Goal: Task Accomplishment & Management: Manage account settings

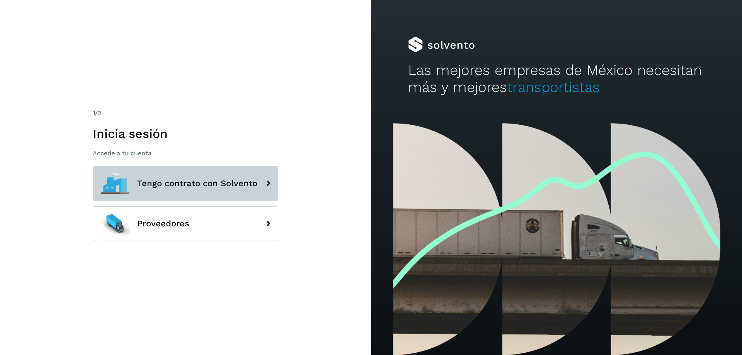
click at [271, 184] on icon at bounding box center [268, 183] width 15 height 15
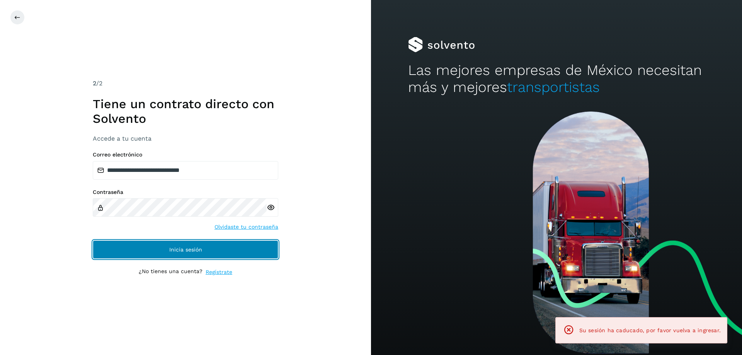
click at [168, 248] on button "Inicia sesión" at bounding box center [186, 249] width 186 height 19
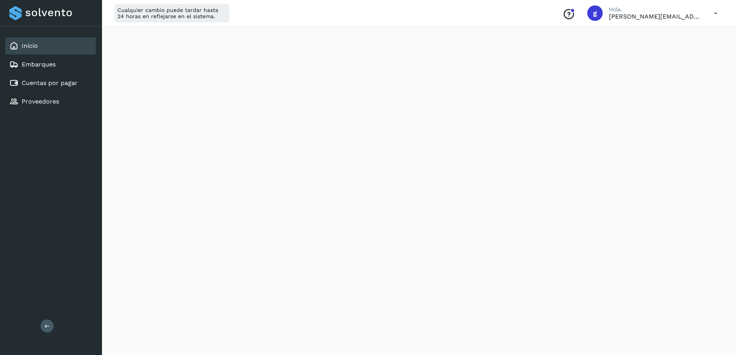
scroll to position [77, 0]
click at [46, 48] on div "Inicio" at bounding box center [50, 45] width 90 height 17
click at [234, 45] on span "Pagos a Solvento" at bounding box center [231, 42] width 61 height 7
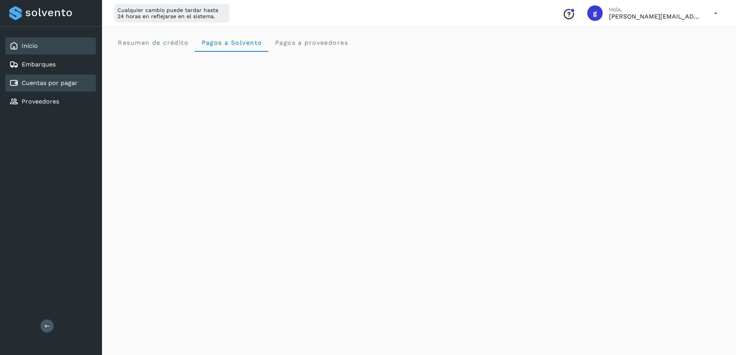
click at [55, 82] on link "Cuentas por pagar" at bounding box center [50, 82] width 56 height 7
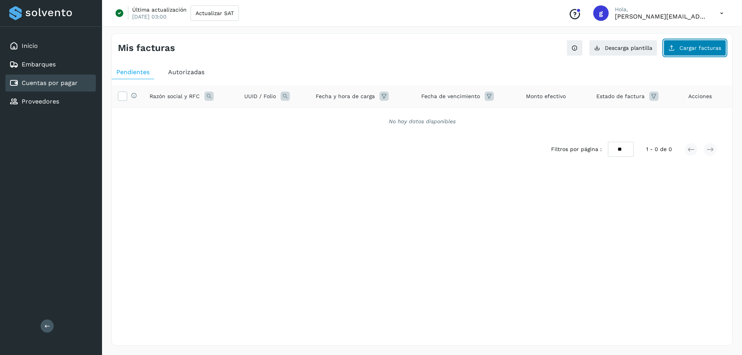
click at [675, 48] on icon at bounding box center [672, 48] width 6 height 6
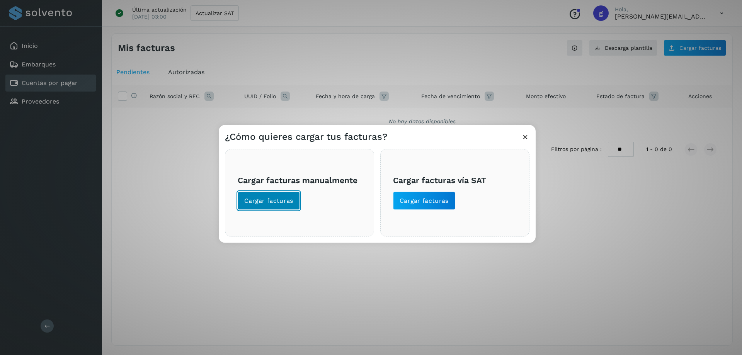
click at [257, 196] on button "Cargar facturas" at bounding box center [269, 200] width 62 height 19
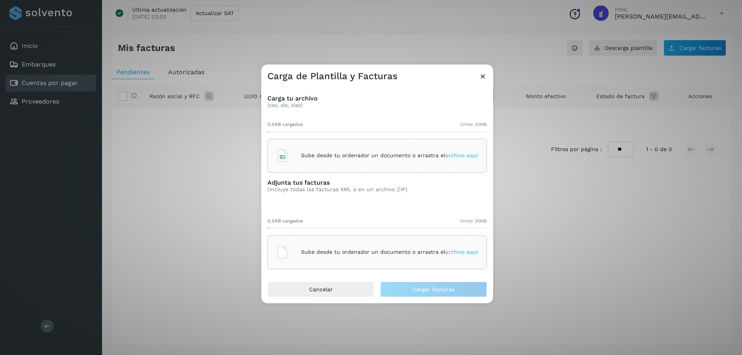
click at [344, 157] on p "Sube desde tu ordenador un documento o arrastra el archivo aquí" at bounding box center [389, 155] width 177 height 7
click at [297, 252] on div "Sube desde tu ordenador un documento o arrastra el archivo aquí" at bounding box center [377, 252] width 202 height 21
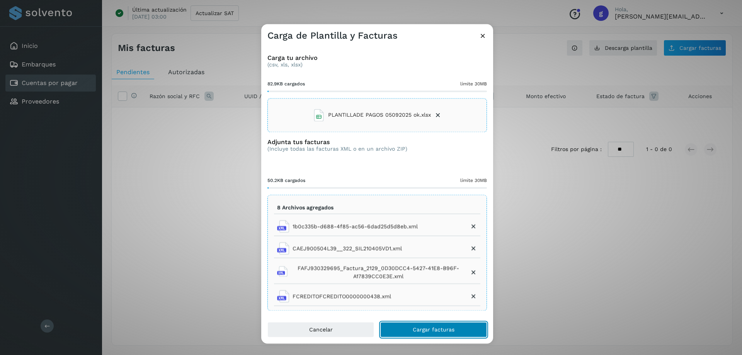
click at [438, 330] on span "Cargar facturas" at bounding box center [434, 329] width 42 height 5
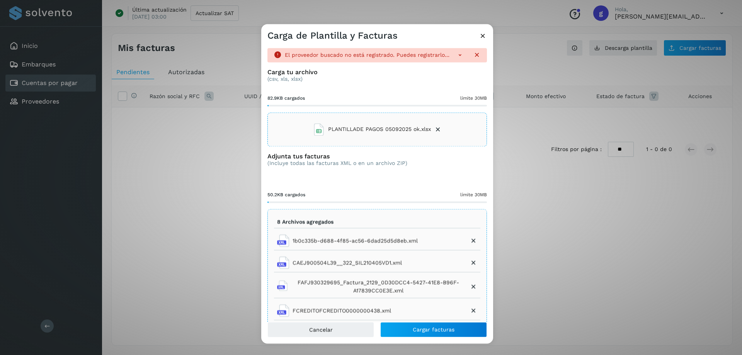
click at [450, 55] on div at bounding box center [465, 55] width 31 height 8
click at [456, 56] on icon at bounding box center [460, 55] width 8 height 8
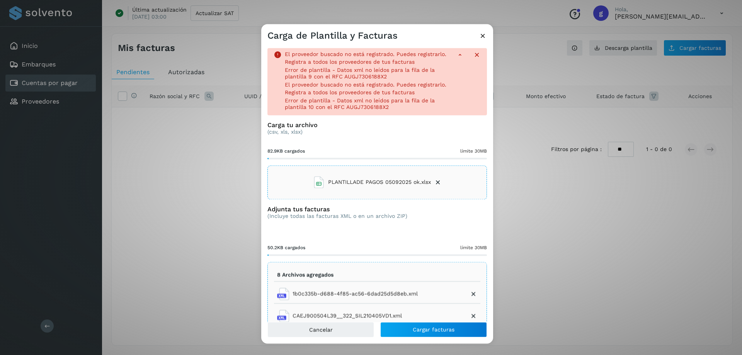
click at [434, 186] on icon at bounding box center [438, 183] width 8 height 8
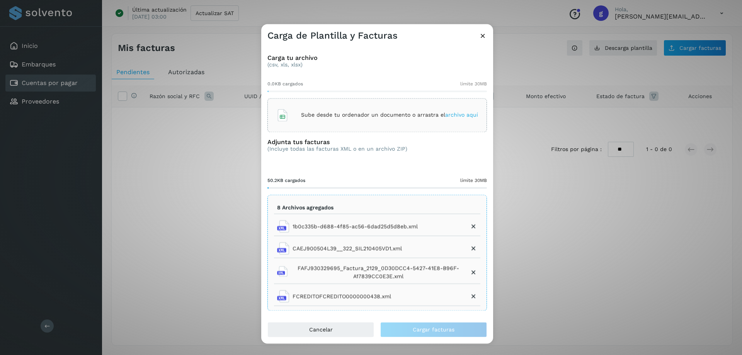
click at [341, 116] on p "Sube desde tu ordenador un documento o arrastra el archivo aquí" at bounding box center [389, 115] width 177 height 7
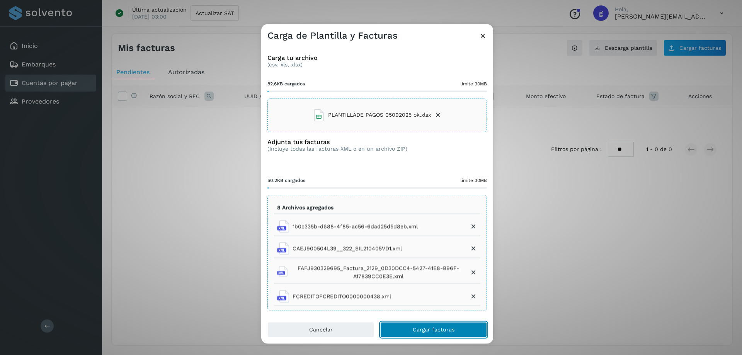
click at [415, 330] on span "Cargar facturas" at bounding box center [434, 329] width 42 height 5
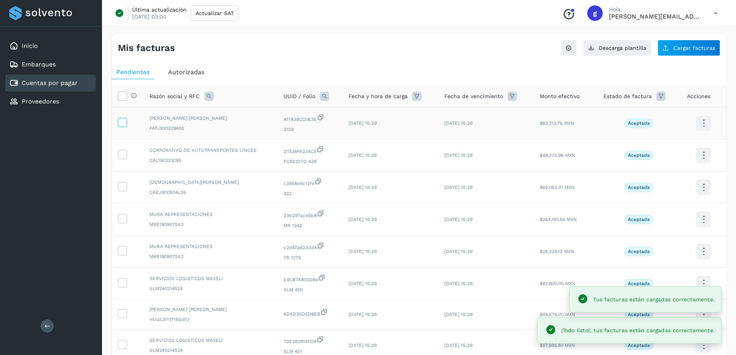
click at [124, 121] on icon at bounding box center [122, 122] width 8 height 8
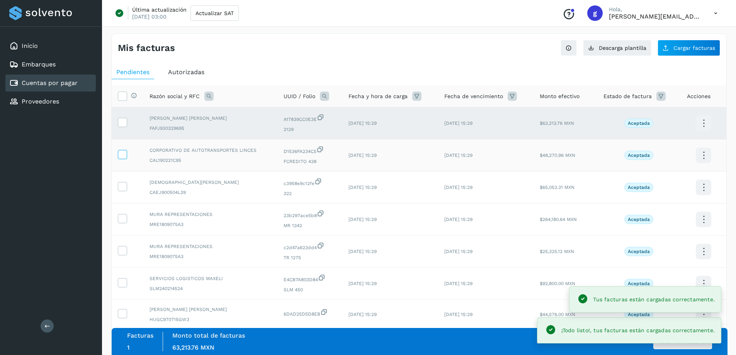
click at [121, 156] on icon at bounding box center [122, 154] width 8 height 8
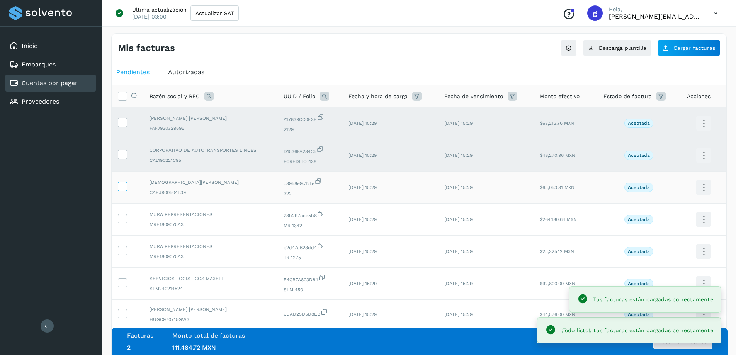
click at [121, 187] on icon at bounding box center [122, 186] width 8 height 8
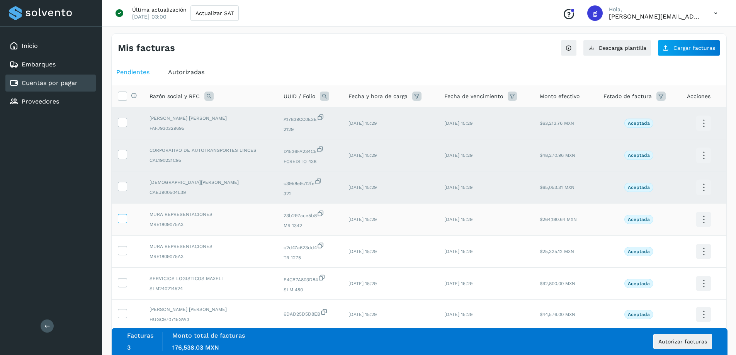
click at [121, 221] on icon at bounding box center [122, 218] width 8 height 8
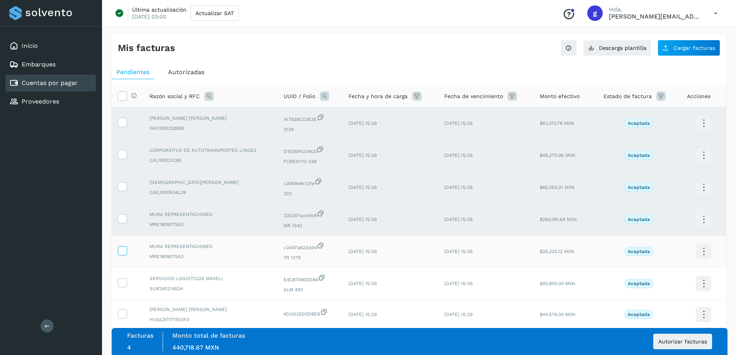
click at [124, 252] on icon at bounding box center [122, 250] width 8 height 8
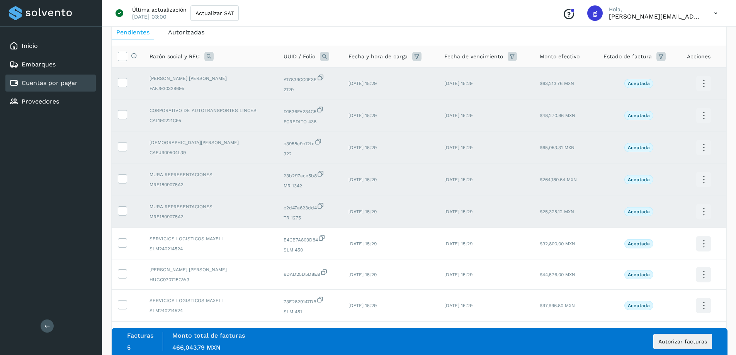
scroll to position [72, 0]
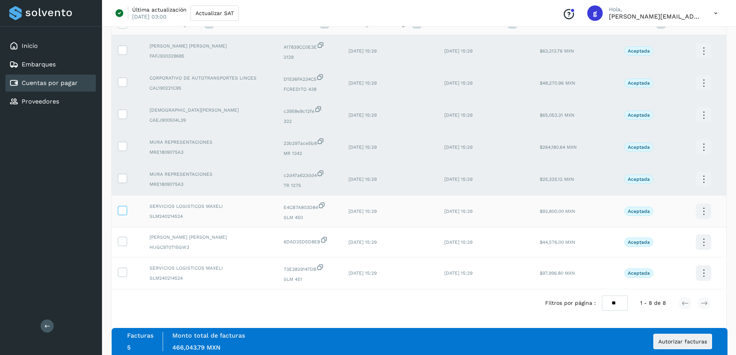
click at [122, 211] on icon at bounding box center [122, 210] width 8 height 8
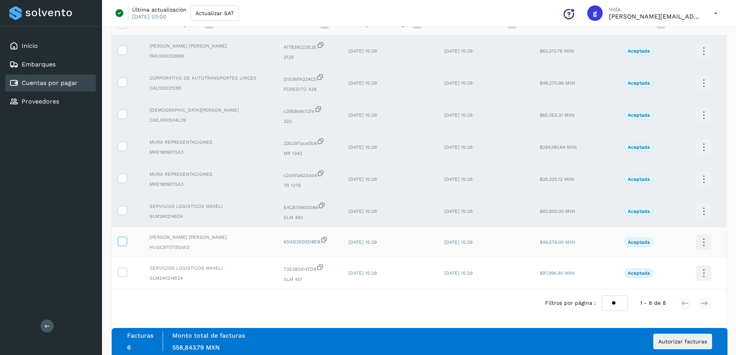
click at [121, 238] on icon at bounding box center [122, 241] width 8 height 8
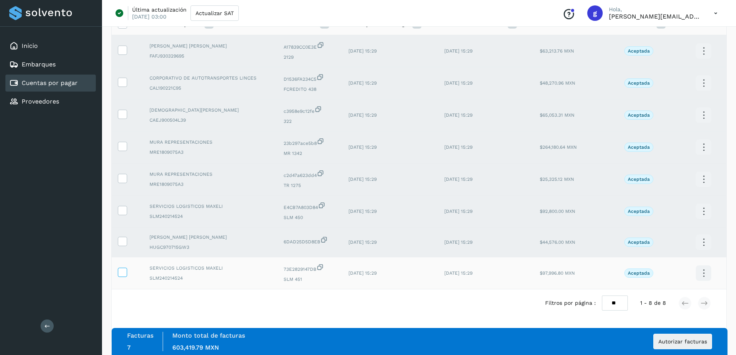
click at [121, 271] on icon at bounding box center [122, 272] width 8 height 8
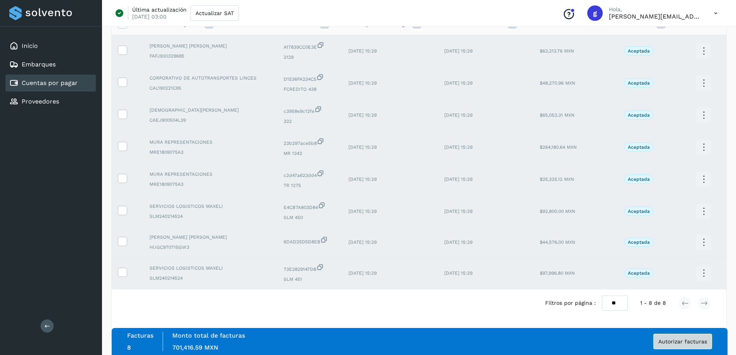
click at [680, 341] on span "Autorizar facturas" at bounding box center [683, 341] width 49 height 5
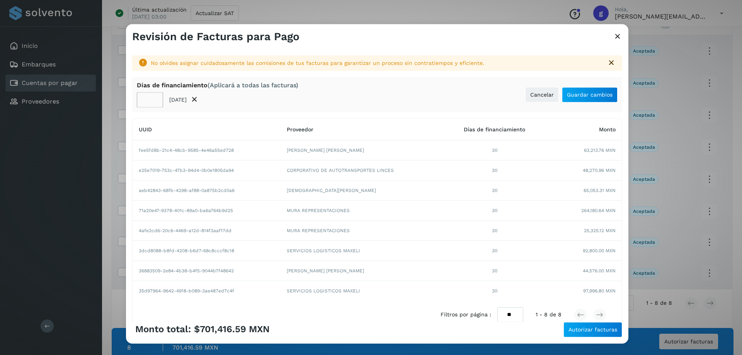
click at [155, 101] on input "**" at bounding box center [150, 99] width 26 height 15
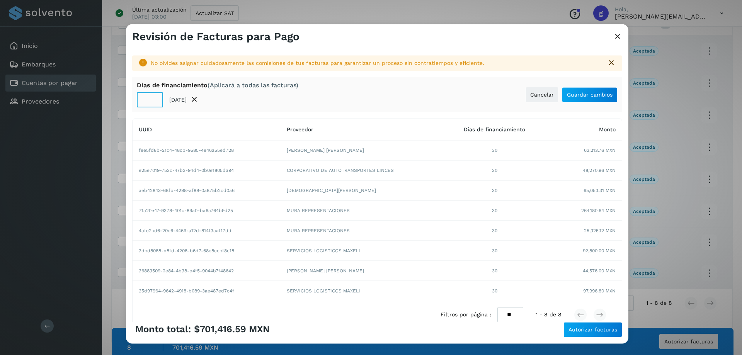
click at [155, 101] on input "**" at bounding box center [150, 99] width 26 height 15
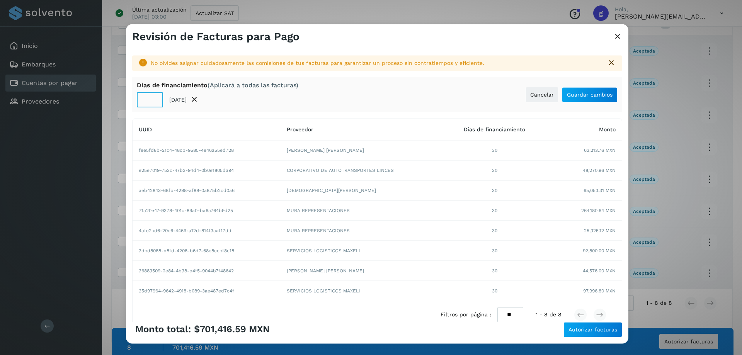
click at [155, 101] on input "**" at bounding box center [150, 99] width 26 height 15
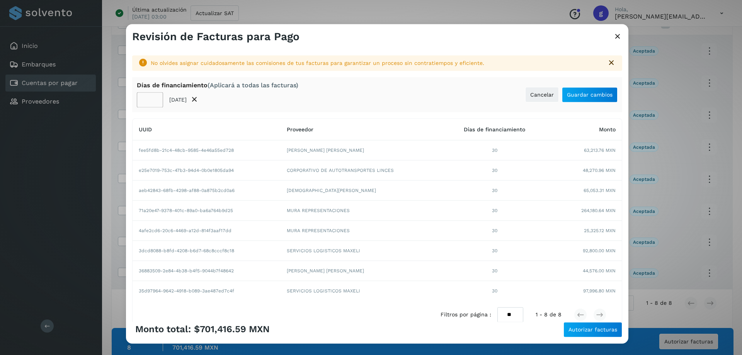
type input "**"
click at [153, 101] on input "**" at bounding box center [150, 99] width 26 height 15
click at [568, 92] on span "Guardar cambios" at bounding box center [590, 94] width 46 height 5
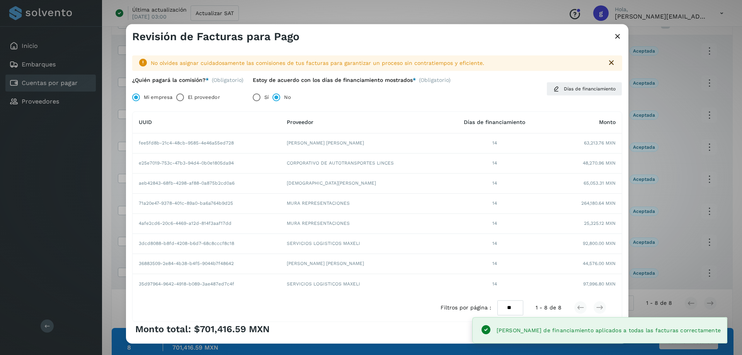
click at [480, 329] on div "Monto total: $701,416.59 MXN Autorizar facturas" at bounding box center [377, 329] width 490 height 15
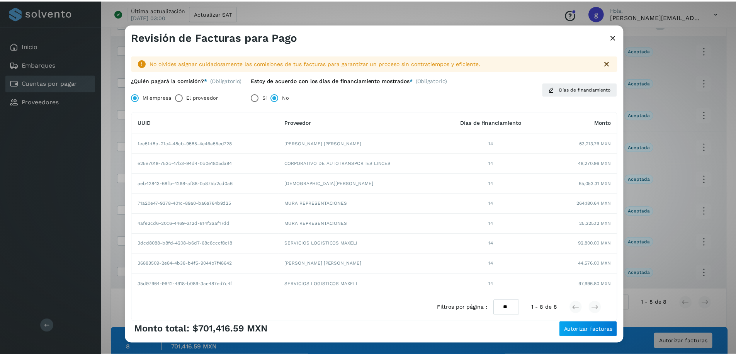
scroll to position [34, 0]
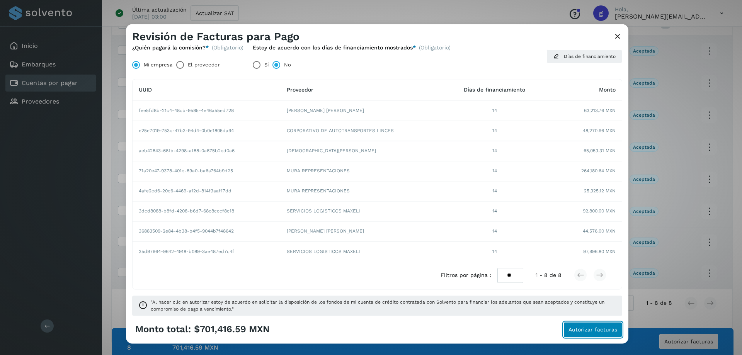
click at [595, 332] on span "Autorizar facturas" at bounding box center [593, 329] width 49 height 5
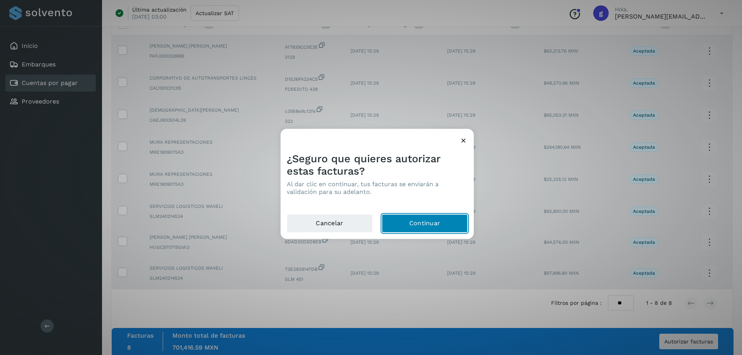
click at [436, 222] on button "Continuar" at bounding box center [425, 223] width 86 height 19
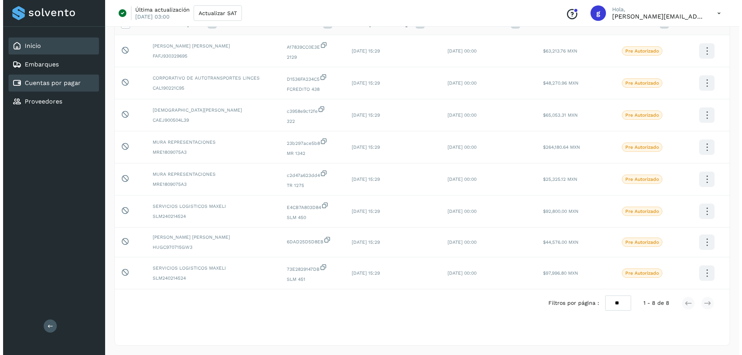
scroll to position [0, 0]
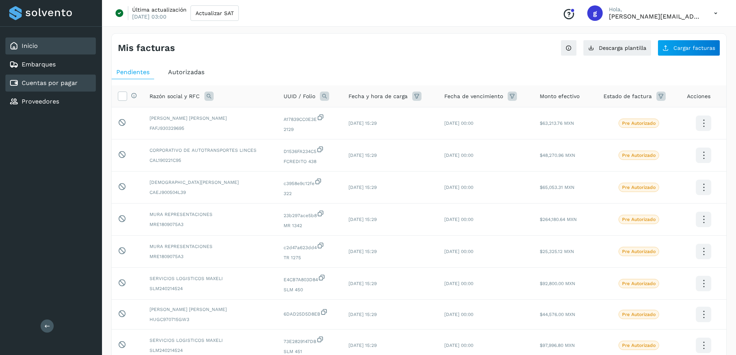
click at [34, 47] on link "Inicio" at bounding box center [30, 45] width 16 height 7
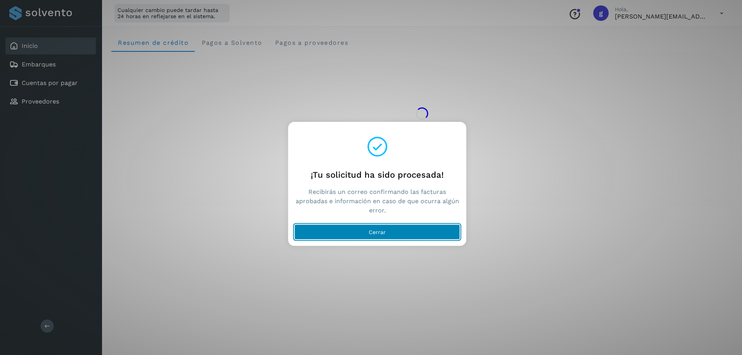
click at [374, 230] on span "Cerrar" at bounding box center [377, 231] width 17 height 5
